Goal: Task Accomplishment & Management: Complete application form

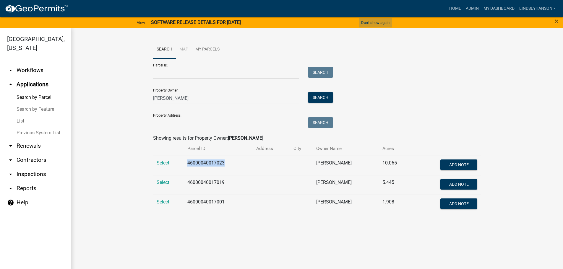
click at [364, 22] on button "Don't show again" at bounding box center [375, 23] width 33 height 10
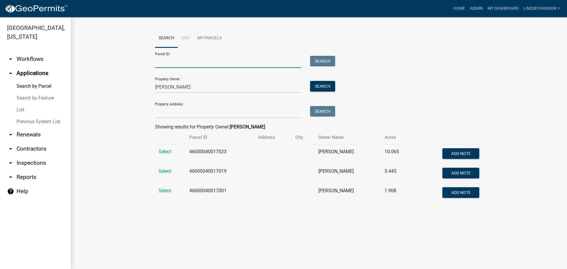
click at [169, 61] on input "Parcel ID:" at bounding box center [228, 62] width 146 height 12
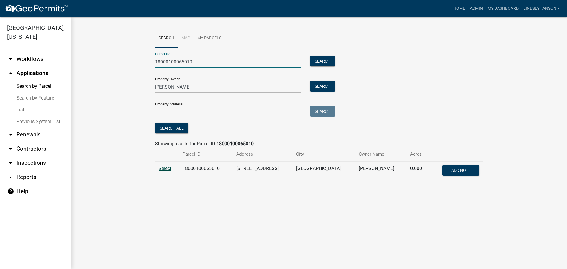
type input "18000100065010"
click at [165, 168] on span "Select" at bounding box center [165, 169] width 13 height 6
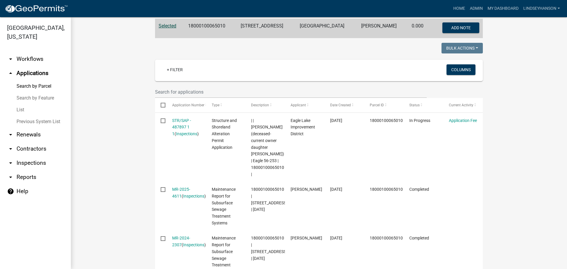
scroll to position [148, 0]
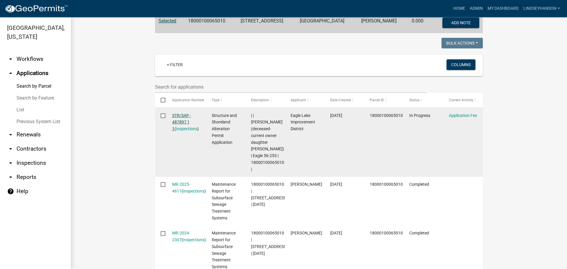
click at [182, 120] on link "STR/SAP - 487897 1 1" at bounding box center [181, 122] width 19 height 18
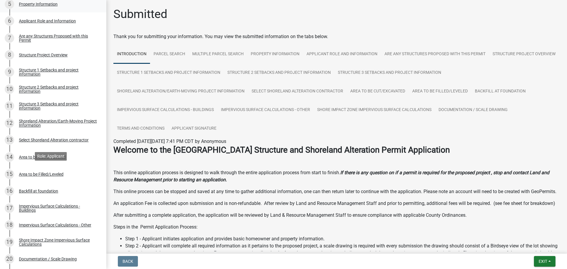
scroll to position [207, 0]
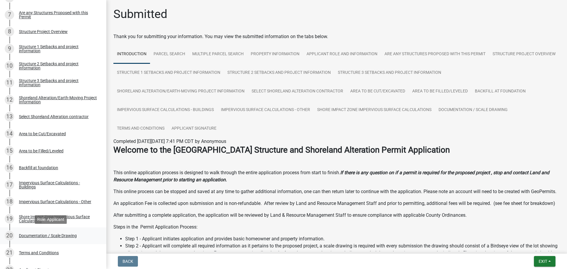
click at [34, 235] on div "Documentation / Scale Drawing" at bounding box center [48, 236] width 58 height 4
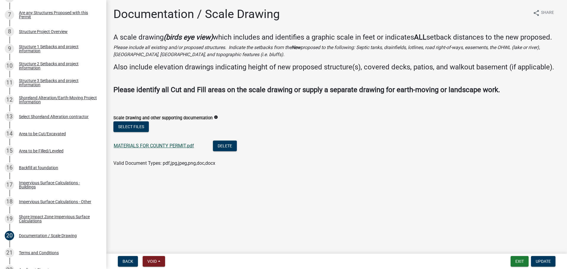
click at [137, 144] on link "MATERIALS FOR COUNTY PERMIT.pdf" at bounding box center [154, 146] width 80 height 6
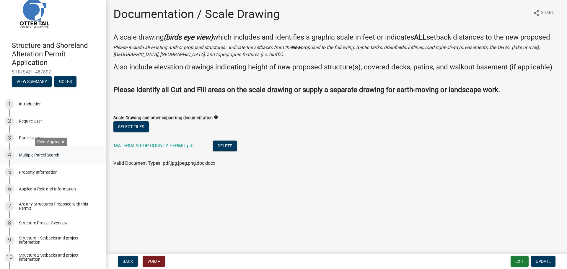
scroll to position [30, 0]
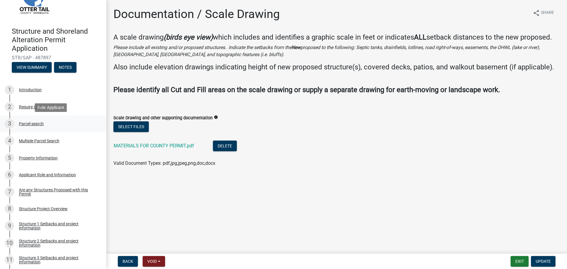
click at [26, 124] on div "Parcel search" at bounding box center [31, 124] width 25 height 4
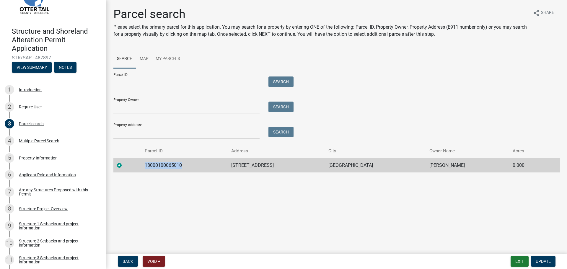
drag, startPoint x: 186, startPoint y: 164, endPoint x: 154, endPoint y: 169, distance: 32.0
click at [140, 165] on tr "18000100065010 14620 CHICKADEE LN BATTLE LAKE [PERSON_NAME] 0.000" at bounding box center [336, 165] width 447 height 14
copy td "18000100065010"
click at [172, 201] on main "Parcel search Please select the primary parcel for this application. You may se…" at bounding box center [336, 125] width 461 height 251
click at [516, 261] on button "Exit" at bounding box center [520, 261] width 18 height 11
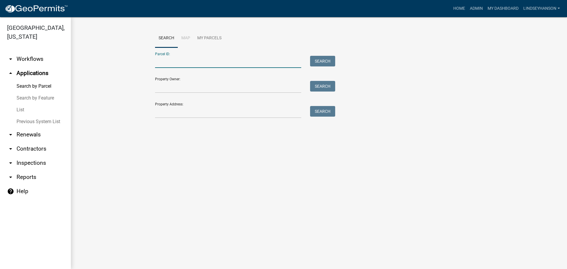
paste input "18000100065010"
type input "18000100065010"
click at [323, 60] on button "Search" at bounding box center [322, 61] width 25 height 11
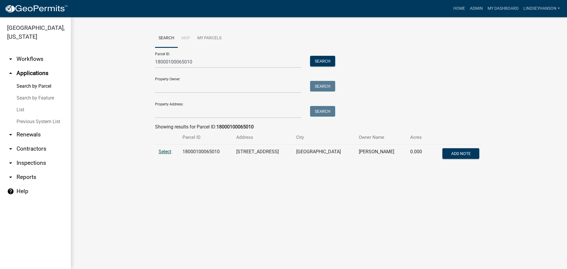
click at [163, 152] on span "Select" at bounding box center [165, 152] width 13 height 6
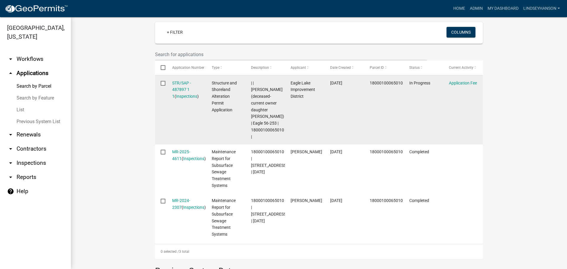
scroll to position [148, 0]
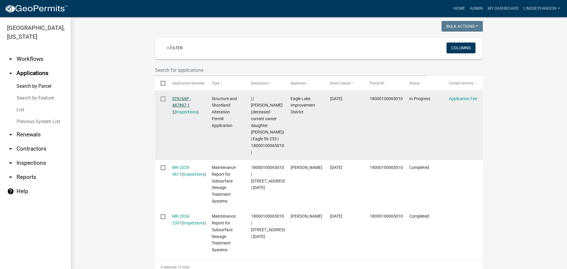
click at [179, 98] on link "STR/SAP - 487897 1 1" at bounding box center [181, 105] width 19 height 18
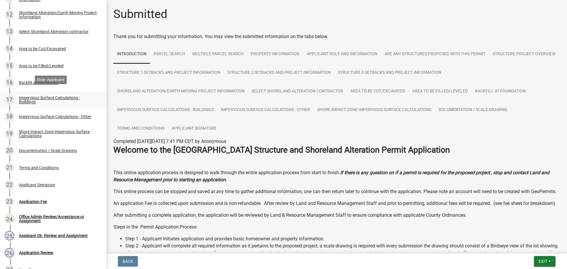
scroll to position [295, 0]
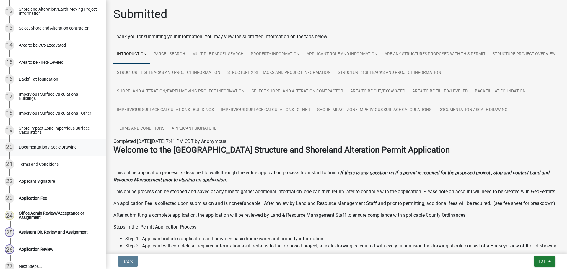
click at [38, 146] on div "Documentation / Scale Drawing" at bounding box center [48, 147] width 58 height 4
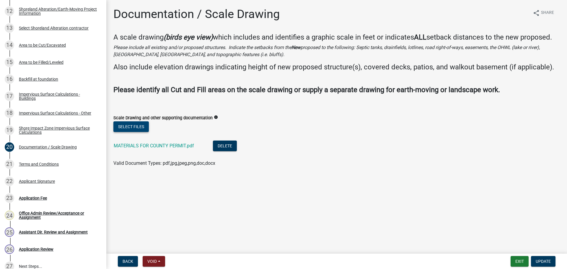
click at [134, 125] on button "Select files" at bounding box center [130, 126] width 35 height 11
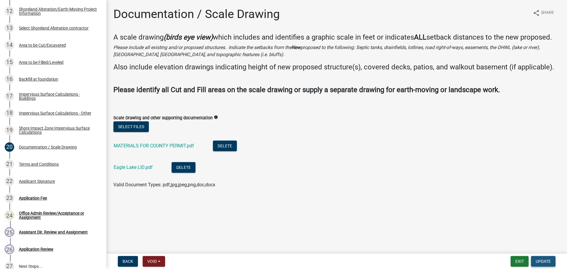
click at [537, 262] on span "Update" at bounding box center [543, 261] width 15 height 5
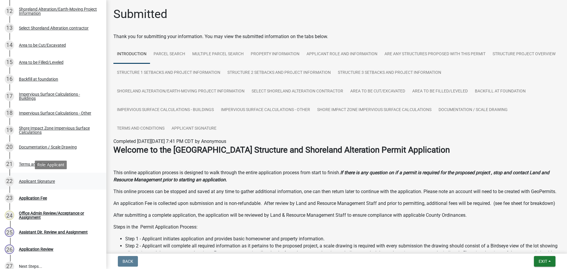
click at [50, 182] on div "Applicant Signature" at bounding box center [37, 181] width 36 height 4
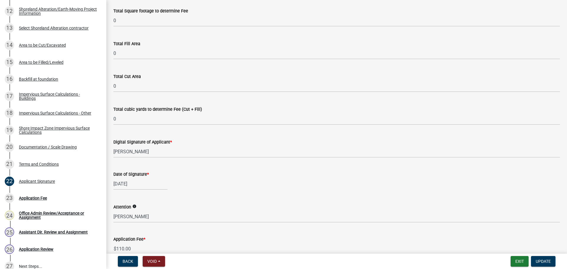
scroll to position [97, 0]
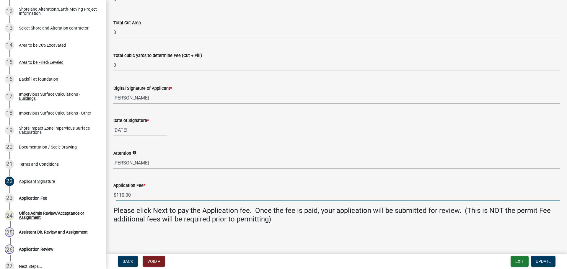
drag, startPoint x: 144, startPoint y: 194, endPoint x: 110, endPoint y: 194, distance: 34.6
click at [110, 194] on div "Application Fee * $ 110.00" at bounding box center [336, 187] width 455 height 27
type input "0"
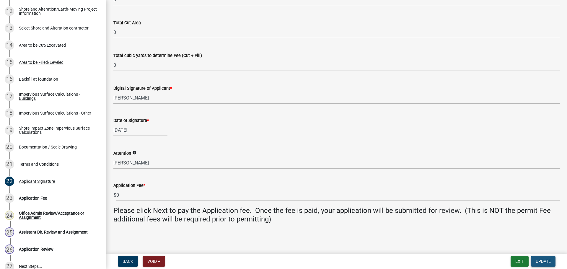
click at [545, 264] on button "Update" at bounding box center [543, 261] width 25 height 11
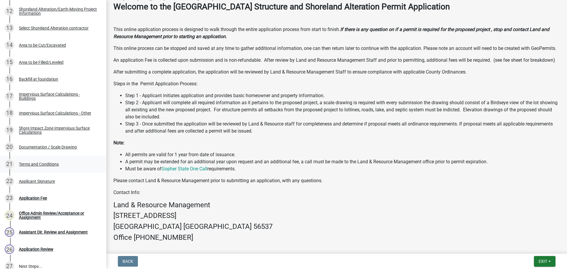
scroll to position [177, 0]
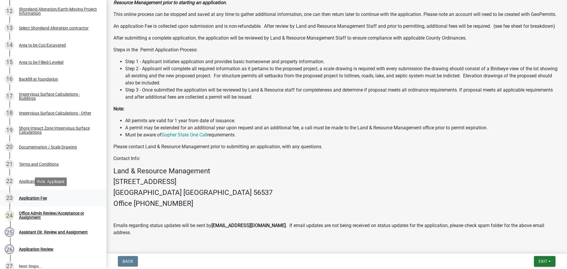
click at [39, 198] on div "Application Fee" at bounding box center [33, 198] width 28 height 4
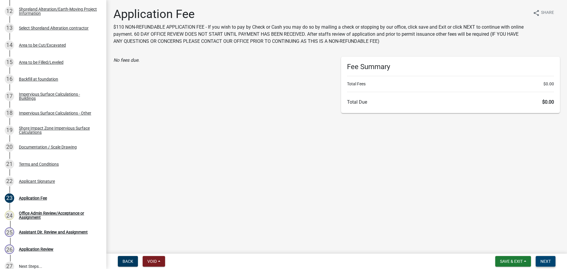
click at [550, 259] on span "Next" at bounding box center [546, 261] width 10 height 5
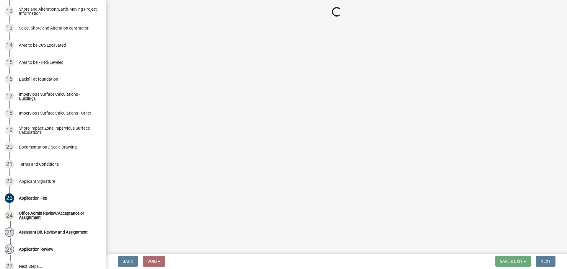
scroll to position [307, 0]
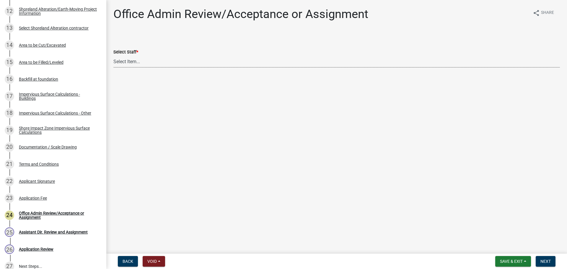
click at [134, 62] on select "Select Item... [PERSON_NAME] ([EMAIL_ADDRESS][DOMAIN_NAME]) [PERSON_NAME] ([EMA…" at bounding box center [336, 62] width 447 height 12
click at [113, 56] on select "Select Item... [PERSON_NAME] ([EMAIL_ADDRESS][DOMAIN_NAME]) [PERSON_NAME] ([EMA…" at bounding box center [336, 62] width 447 height 12
select select "587f38f5-c90e-4c12-9e10-d3e23909bbca"
click at [543, 260] on span "Next" at bounding box center [546, 261] width 10 height 5
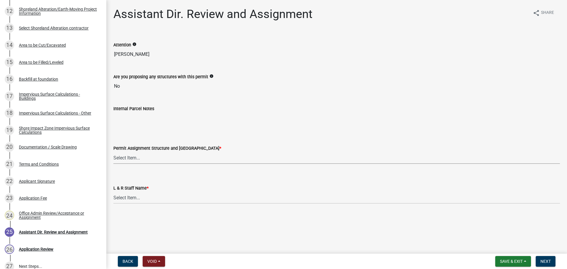
click at [123, 156] on select "Select Item... [PERSON_NAME] ([EMAIL_ADDRESS][DOMAIN_NAME]) [PERSON_NAME] ([EMA…" at bounding box center [336, 158] width 447 height 12
click at [113, 152] on select "Select Item... [PERSON_NAME] ([EMAIL_ADDRESS][DOMAIN_NAME]) [PERSON_NAME] ([EMA…" at bounding box center [336, 158] width 447 height 12
select select "587f38f5-c90e-4c12-9e10-d3e23909bbca"
click at [132, 198] on select "Select Item... [PERSON_NAME] [PERSON_NAME] [PERSON_NAME] [PERSON_NAME] [PERSON_…" at bounding box center [336, 198] width 447 height 12
click at [113, 192] on select "Select Item... [PERSON_NAME] [PERSON_NAME] [PERSON_NAME] [PERSON_NAME] [PERSON_…" at bounding box center [336, 198] width 447 height 12
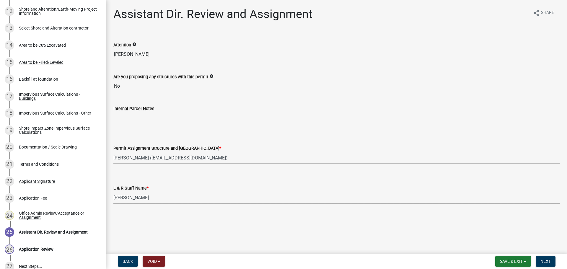
select select "b1ab52ec-9759-48a2-a5bb-a8b7da6cd639"
click at [549, 261] on span "Next" at bounding box center [546, 261] width 10 height 5
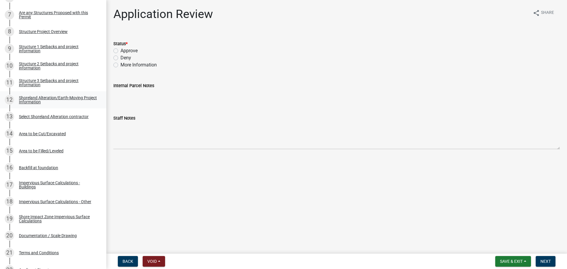
scroll to position [189, 0]
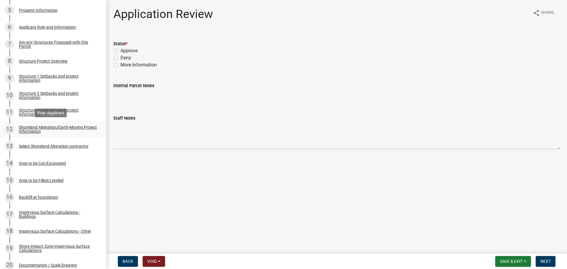
click at [47, 125] on div "12 Shoreland Alteration/Earth-Moving Project Information" at bounding box center [51, 129] width 92 height 9
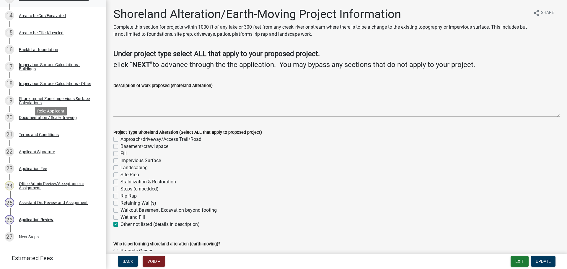
scroll to position [354, 0]
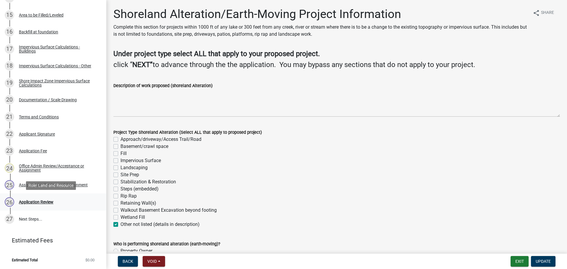
click at [34, 203] on div "Application Review" at bounding box center [36, 202] width 35 height 4
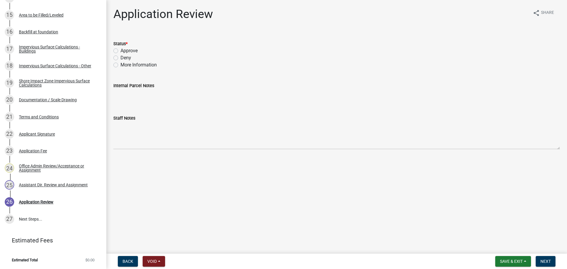
click at [121, 51] on label "Approve" at bounding box center [129, 50] width 17 height 7
click at [121, 51] on input "Approve" at bounding box center [123, 49] width 4 height 4
radio input "true"
click at [542, 263] on span "Next" at bounding box center [546, 261] width 10 height 5
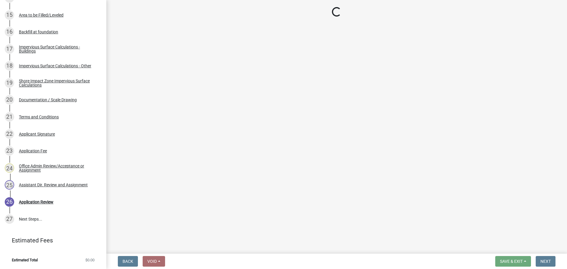
scroll to position [473, 0]
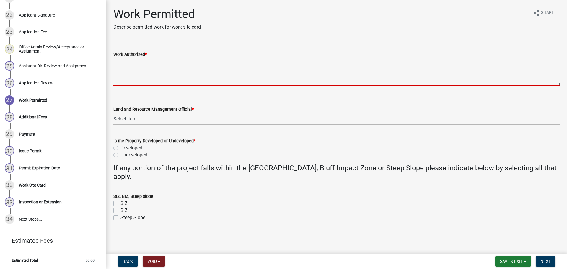
click at [138, 66] on textarea "Work Authorized *" at bounding box center [336, 72] width 447 height 28
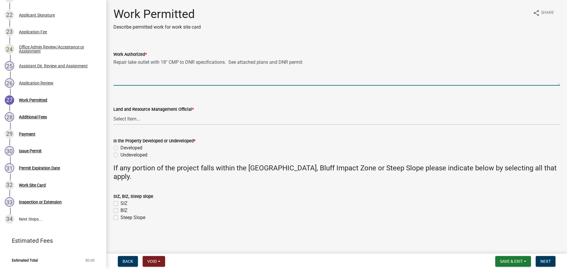
type textarea "Repair lake outlet with 18" CMP to DNR specifications. See attached plans and D…"
click at [131, 116] on select "Select Item... [PERSON_NAME] [PERSON_NAME] [PERSON_NAME] [PERSON_NAME] [PERSON_…" at bounding box center [336, 119] width 447 height 12
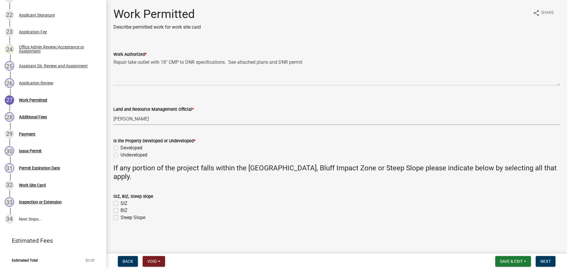
click at [113, 113] on select "Select Item... [PERSON_NAME] [PERSON_NAME] [PERSON_NAME] [PERSON_NAME] [PERSON_…" at bounding box center [336, 119] width 447 height 12
select select "b1ab52ec-9759-48a2-a5bb-a8b7da6cd639"
click at [121, 147] on label "Developed" at bounding box center [132, 147] width 22 height 7
click at [121, 147] on input "Developed" at bounding box center [123, 146] width 4 height 4
radio input "true"
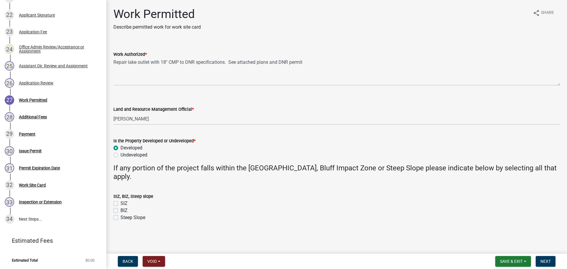
click at [121, 203] on label "SIZ" at bounding box center [124, 203] width 7 height 7
click at [121, 203] on input "SIZ" at bounding box center [123, 202] width 4 height 4
checkbox input "true"
checkbox input "false"
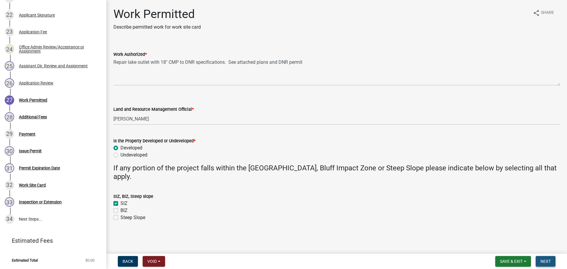
click at [550, 261] on span "Next" at bounding box center [546, 261] width 10 height 5
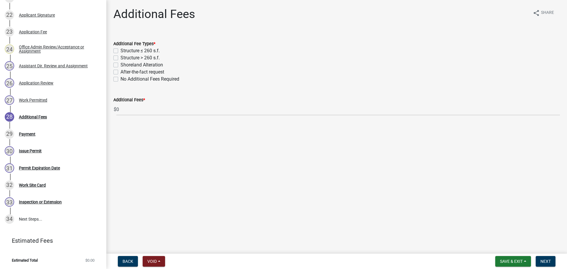
click at [121, 81] on label "No Additional Fees Required" at bounding box center [150, 79] width 59 height 7
click at [121, 79] on input "No Additional Fees Required" at bounding box center [123, 78] width 4 height 4
checkbox input "true"
checkbox input "false"
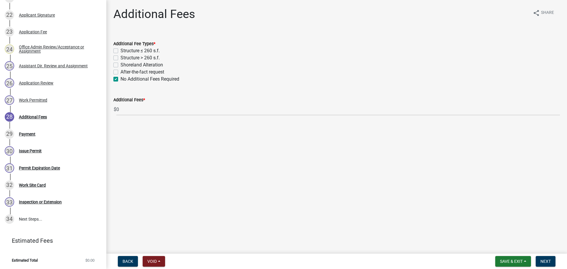
checkbox input "false"
checkbox input "true"
click at [546, 264] on button "Next" at bounding box center [546, 261] width 20 height 11
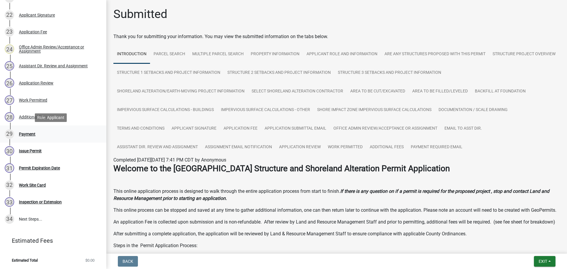
click at [33, 134] on div "Payment" at bounding box center [27, 134] width 17 height 4
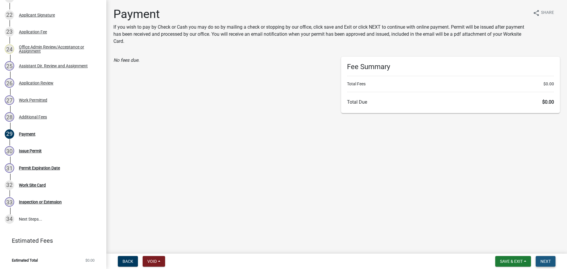
click at [548, 263] on span "Next" at bounding box center [546, 261] width 10 height 5
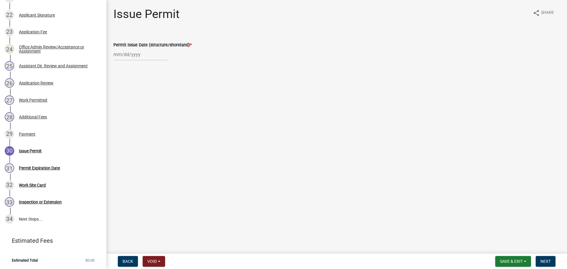
select select "10"
select select "2025"
click at [134, 55] on div "[PERSON_NAME] Feb Mar Apr [PERSON_NAME][DATE] Oct Nov [DATE] 1526 1527 1528 152…" at bounding box center [140, 54] width 54 height 12
click at [129, 96] on div "7" at bounding box center [128, 95] width 9 height 9
type input "[DATE]"
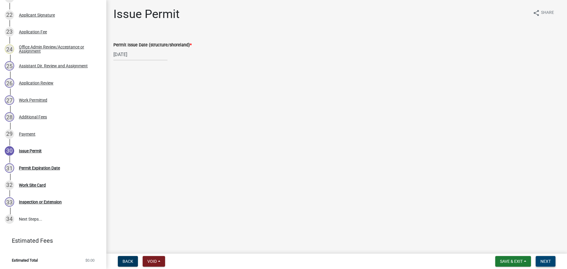
click at [546, 259] on span "Next" at bounding box center [546, 261] width 10 height 5
click at [541, 259] on span "Next" at bounding box center [546, 261] width 10 height 5
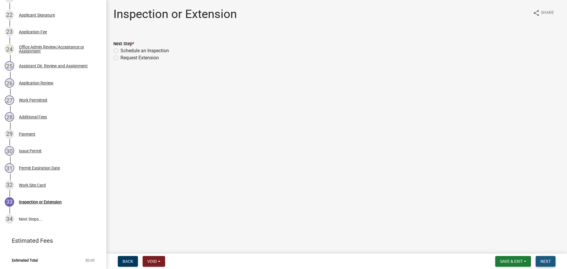
click at [549, 263] on span "Next" at bounding box center [546, 261] width 10 height 5
click at [507, 261] on span "Save & Exit" at bounding box center [511, 261] width 23 height 5
click at [496, 245] on button "Save & Exit" at bounding box center [507, 246] width 47 height 14
